Goal: Task Accomplishment & Management: Use online tool/utility

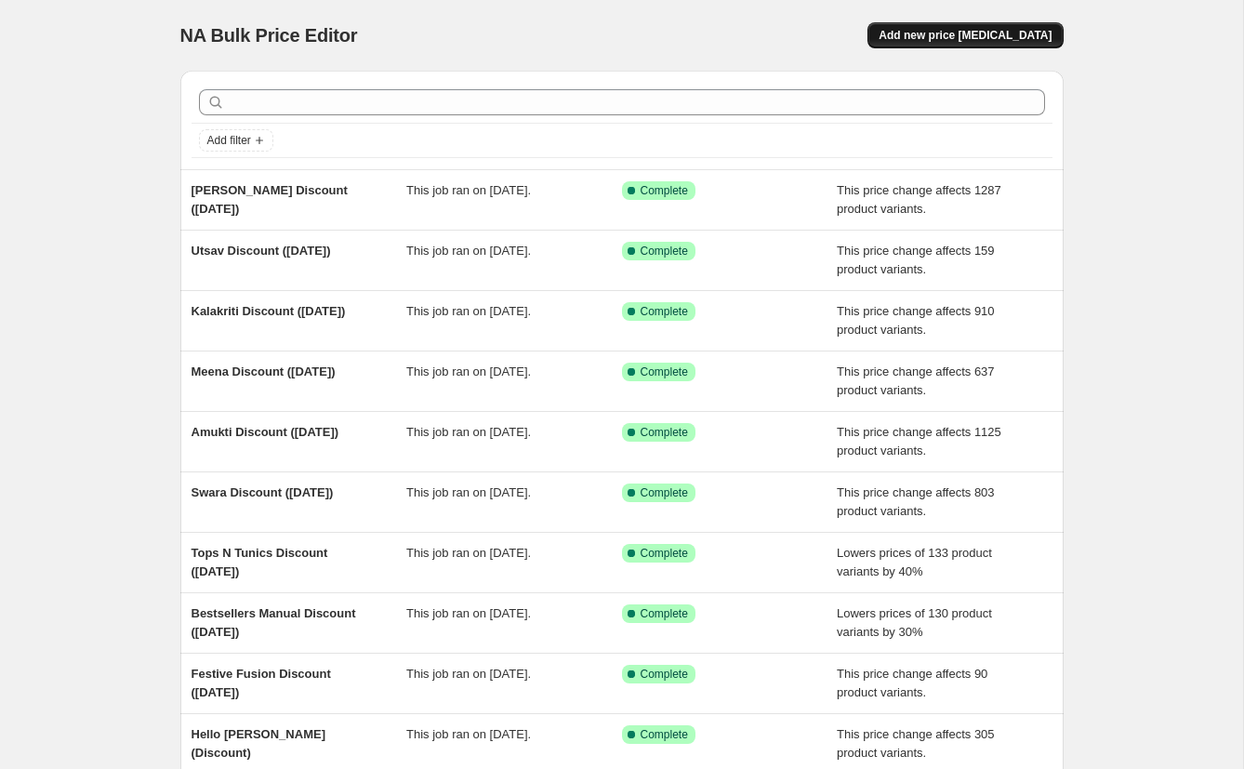
click at [991, 46] on button "Add new price [MEDICAL_DATA]" at bounding box center [965, 35] width 195 height 26
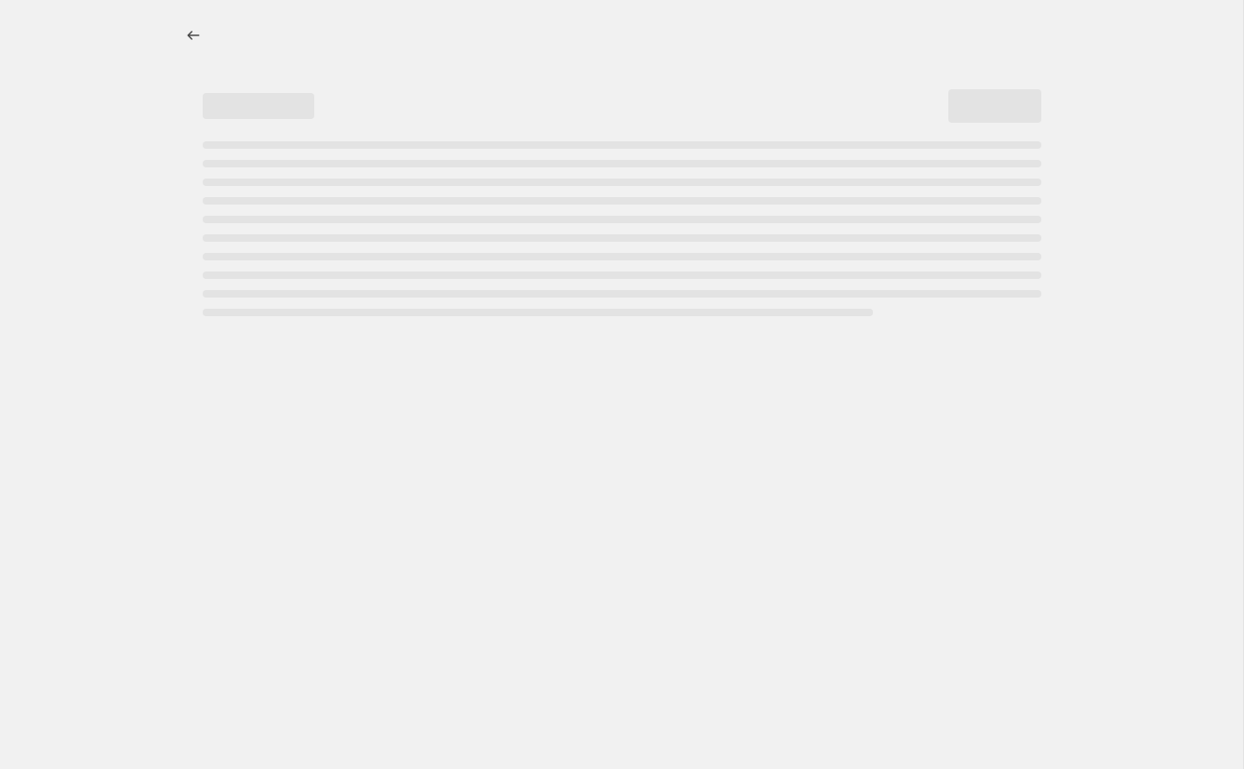
select select "percentage"
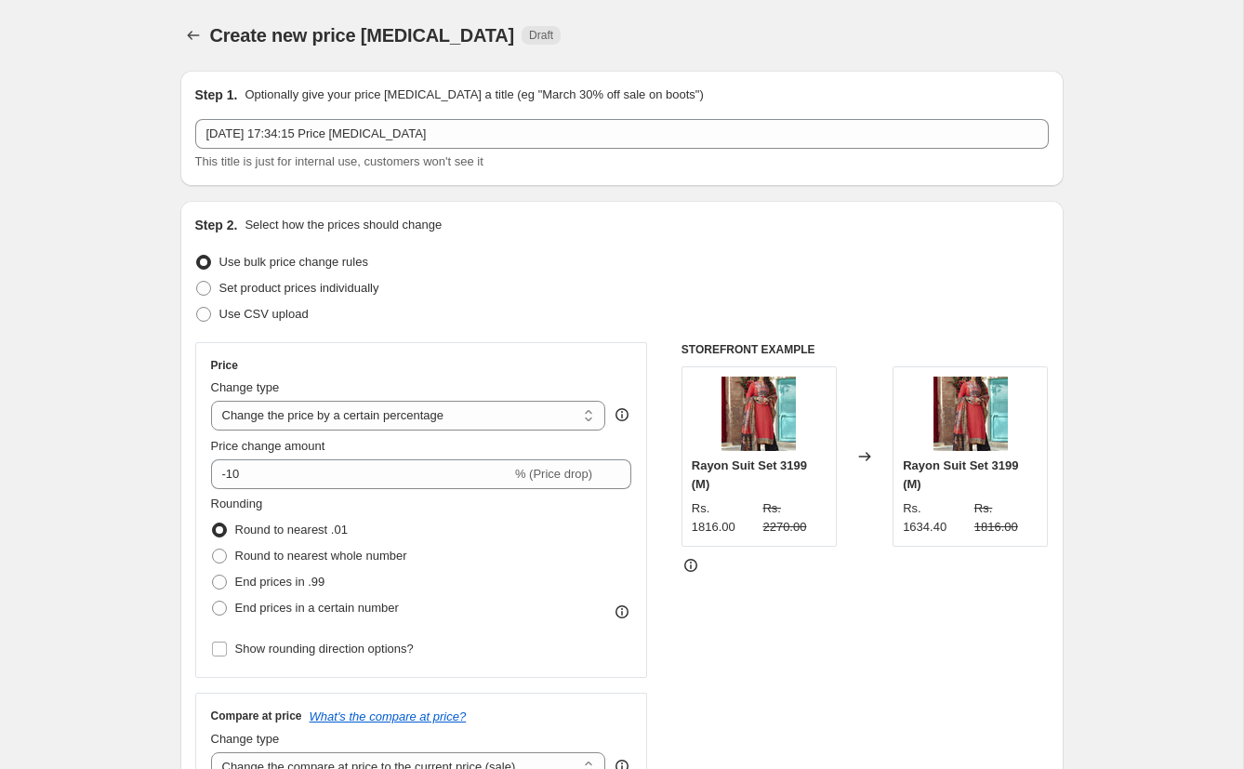
scroll to position [132, 0]
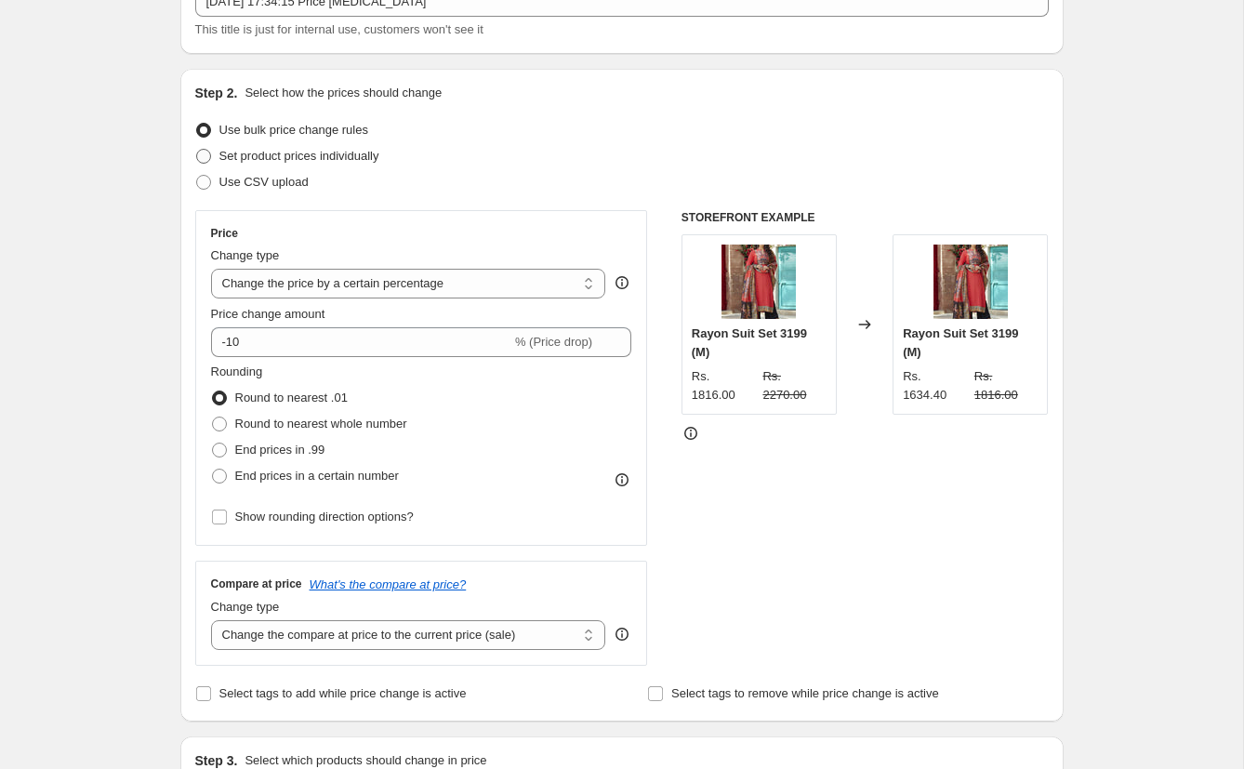
click at [371, 156] on span "Set product prices individually" at bounding box center [299, 156] width 160 height 14
click at [197, 150] on input "Set product prices individually" at bounding box center [196, 149] width 1 height 1
radio input "true"
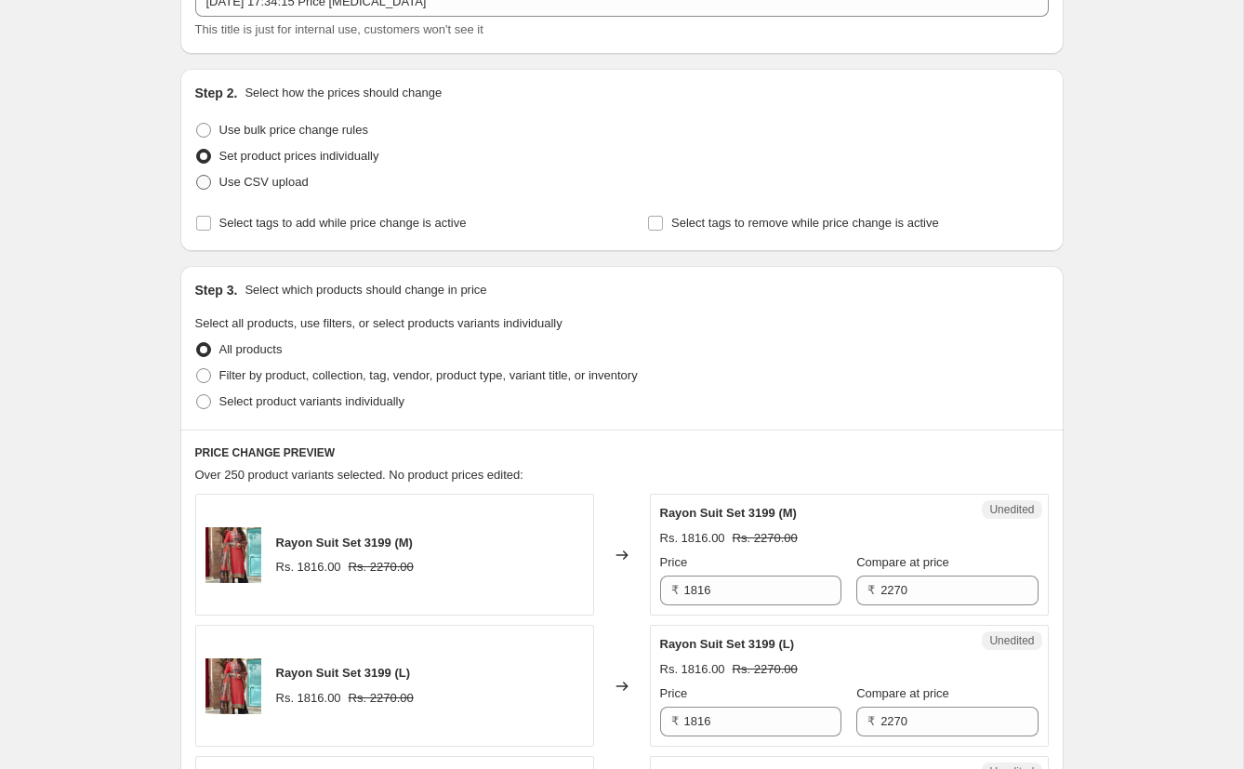
click at [204, 179] on span at bounding box center [203, 182] width 15 height 15
click at [197, 176] on input "Use CSV upload" at bounding box center [196, 175] width 1 height 1
radio input "true"
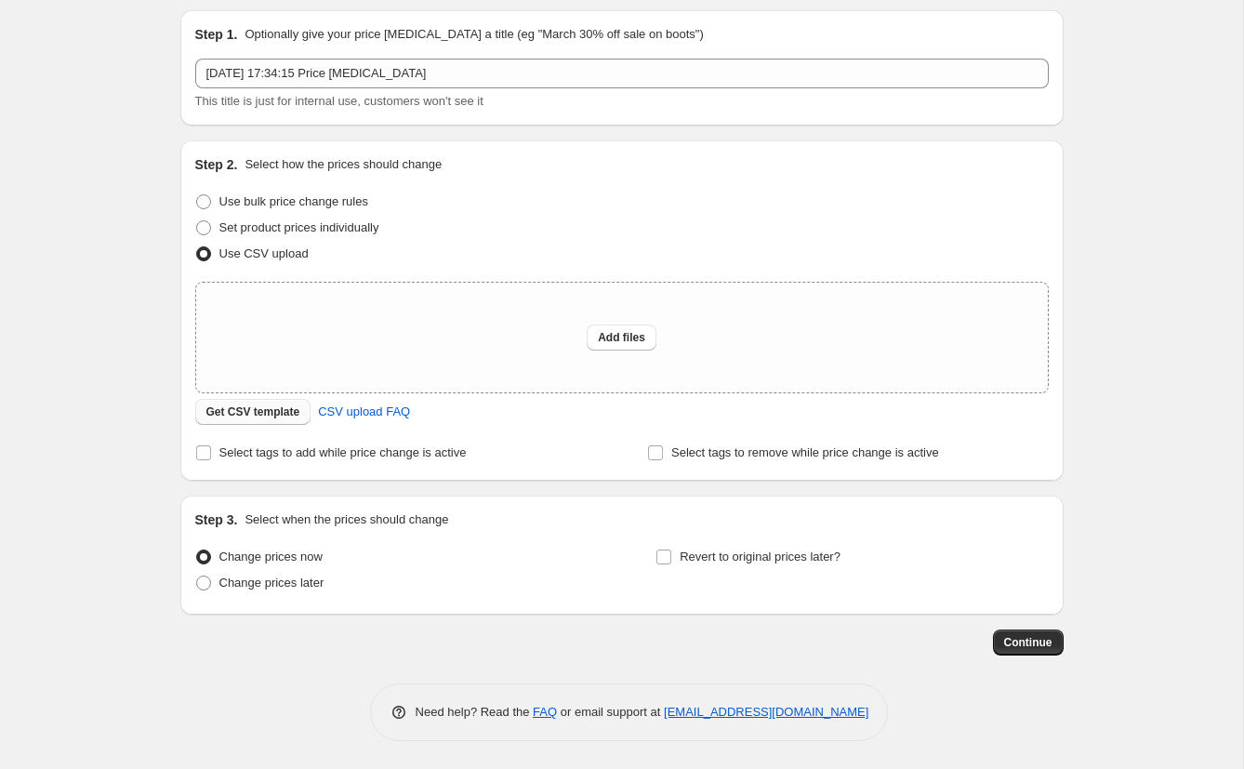
click at [273, 412] on span "Get CSV template" at bounding box center [253, 412] width 94 height 15
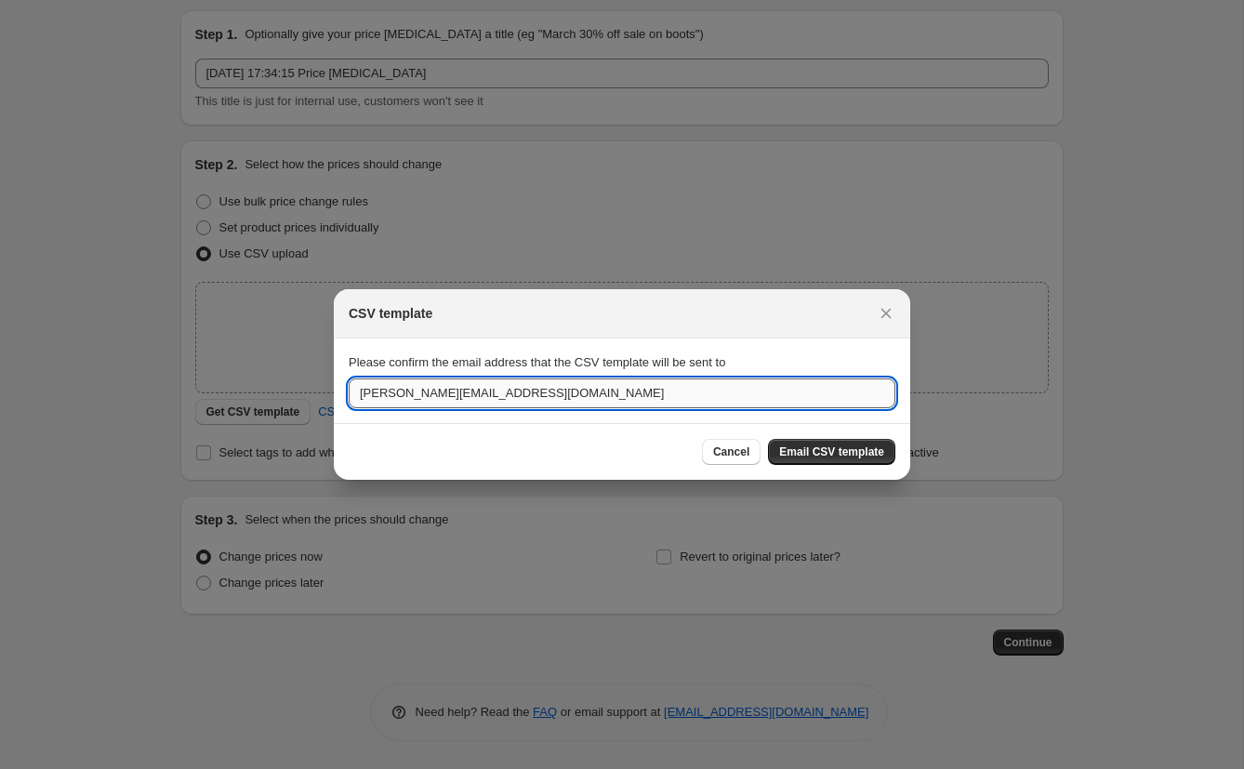
click at [732, 406] on input "[PERSON_NAME][EMAIL_ADDRESS][DOMAIN_NAME]" at bounding box center [622, 394] width 547 height 30
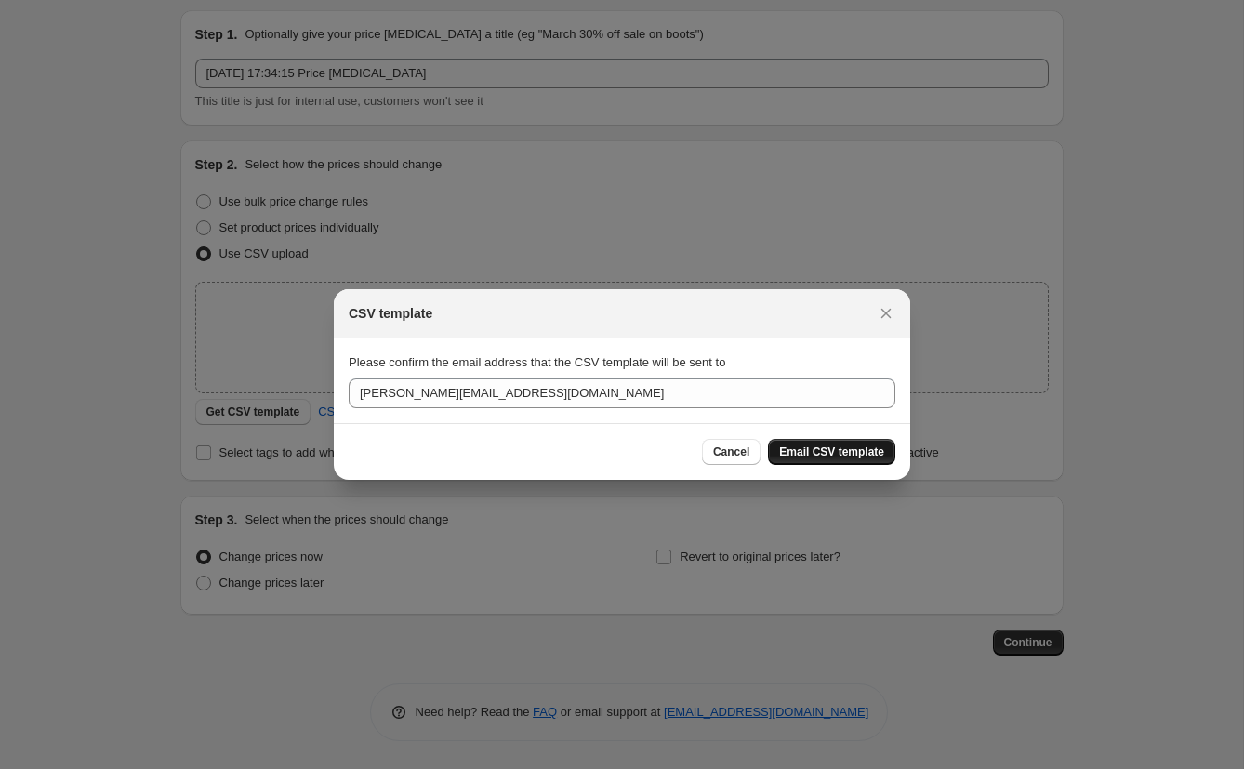
click at [804, 451] on span "Email CSV template" at bounding box center [831, 452] width 105 height 15
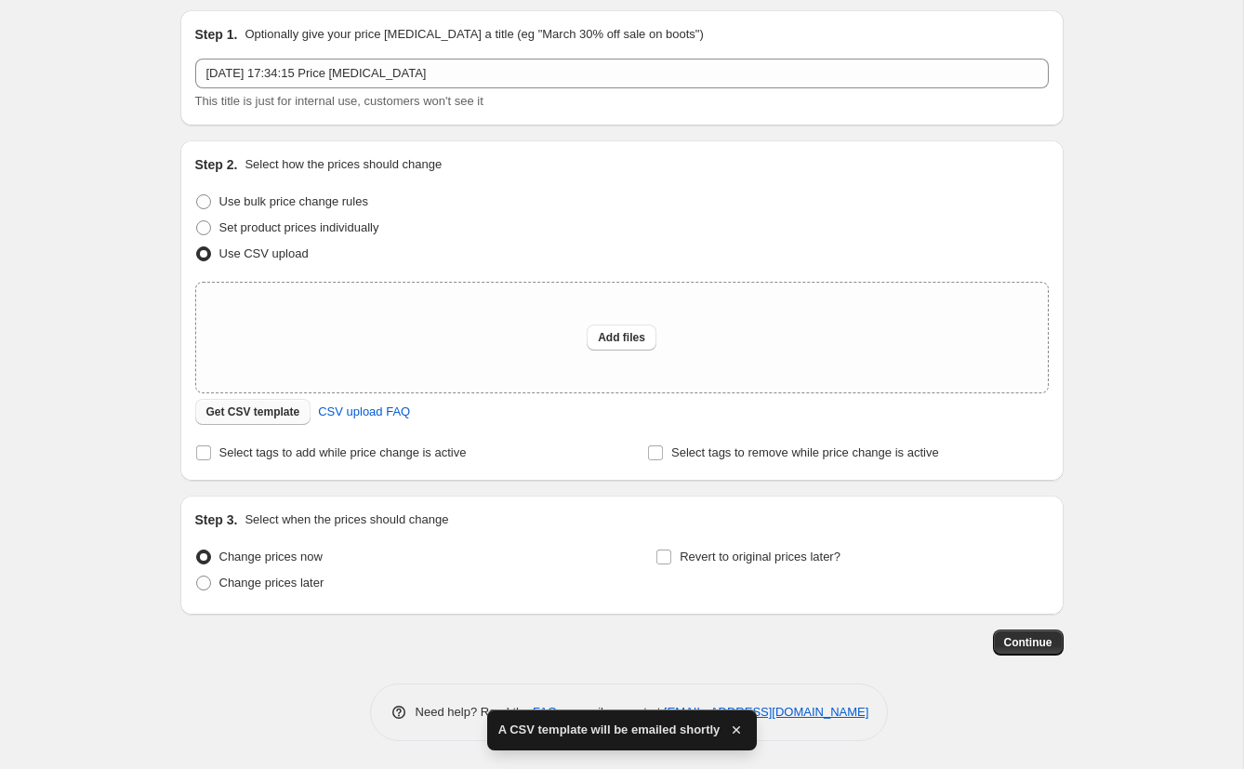
click at [254, 415] on span "Get CSV template" at bounding box center [253, 412] width 94 height 15
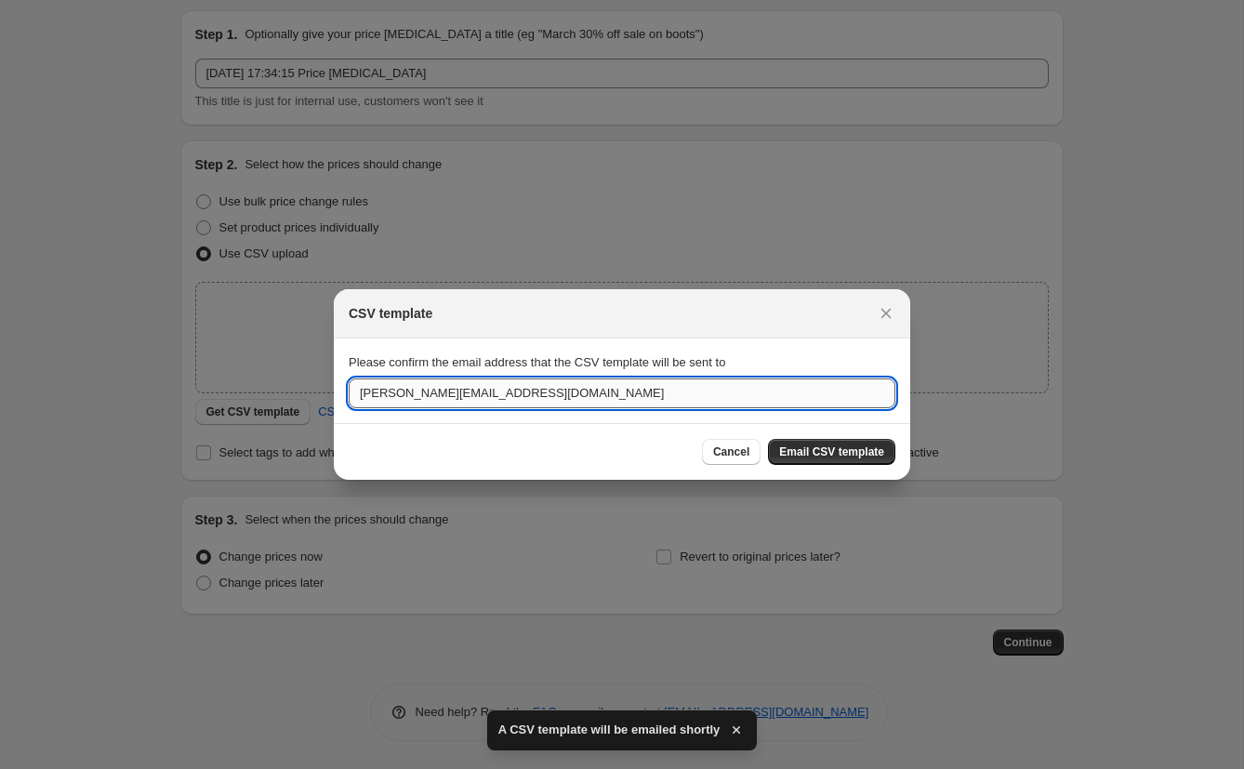
click at [371, 395] on input "[PERSON_NAME][EMAIL_ADDRESS][DOMAIN_NAME]" at bounding box center [622, 394] width 547 height 30
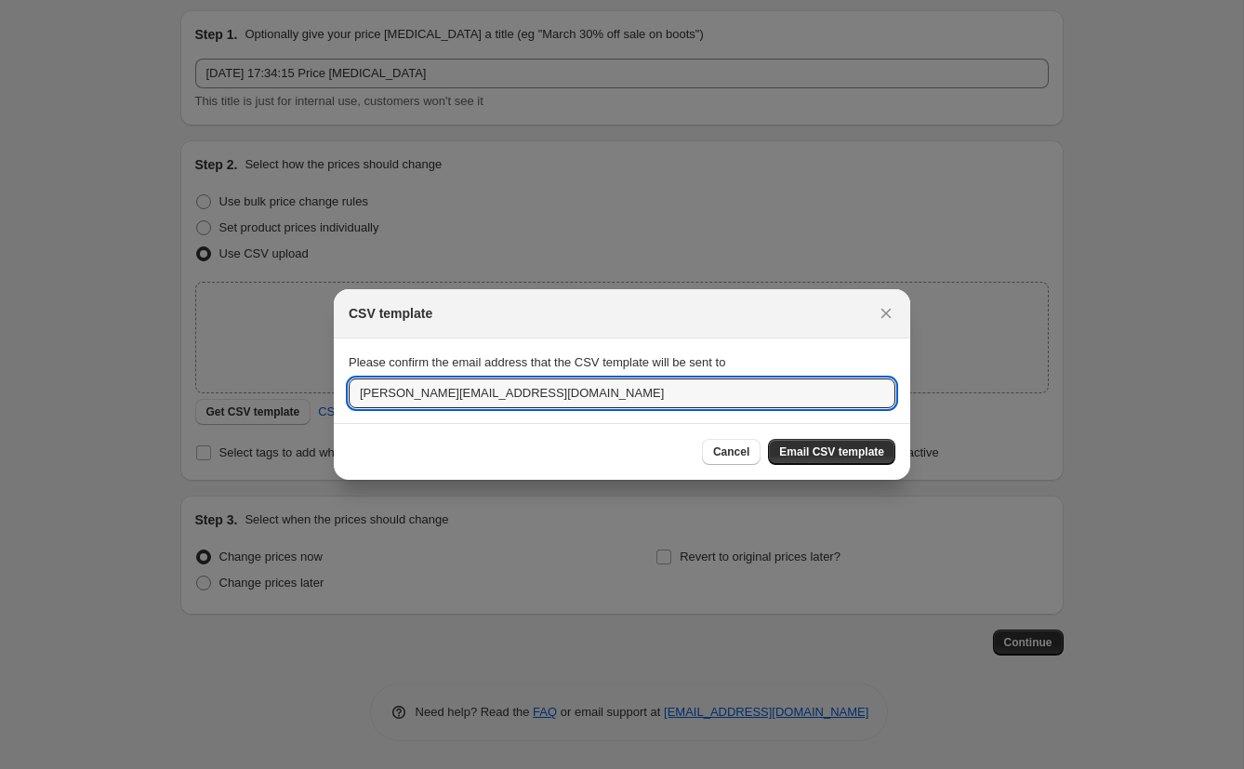
drag, startPoint x: 584, startPoint y: 396, endPoint x: 227, endPoint y: 389, distance: 357.2
click at [227, 768] on div "CSV template Please confirm the email address that the CSV template will be sen…" at bounding box center [622, 769] width 1244 height 0
type input "[EMAIL_ADDRESS][DOMAIN_NAME]"
click at [843, 450] on span "Email CSV template" at bounding box center [831, 452] width 105 height 15
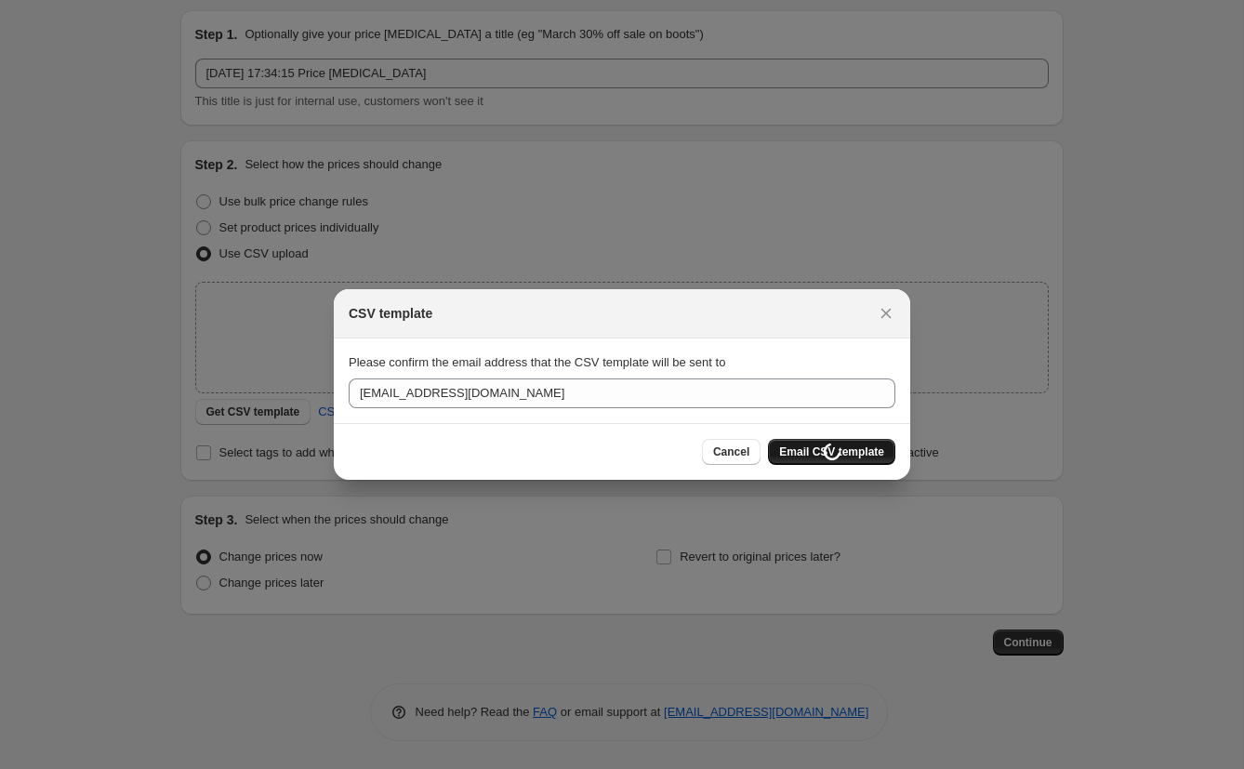
scroll to position [60, 0]
